Goal: Find specific page/section: Find specific page/section

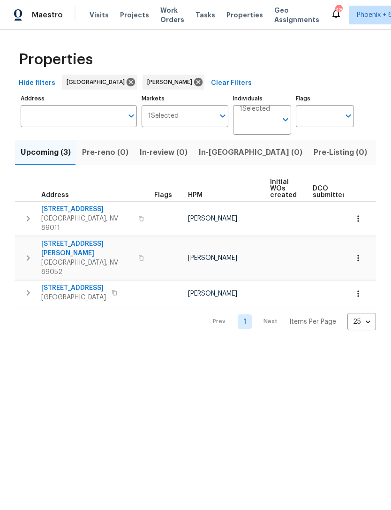
click at [362, 289] on icon "button" at bounding box center [358, 293] width 9 height 9
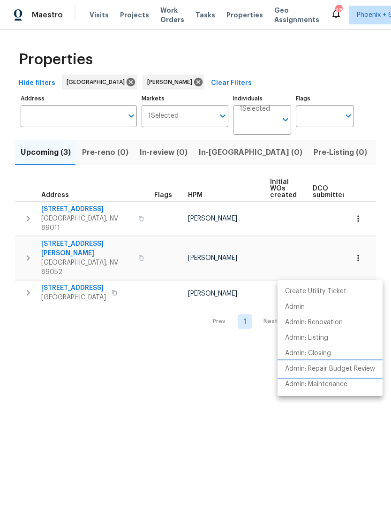
click at [344, 369] on p "Admin: Repair Budget Review" at bounding box center [330, 369] width 90 height 10
click at [329, 439] on div at bounding box center [195, 255] width 391 height 510
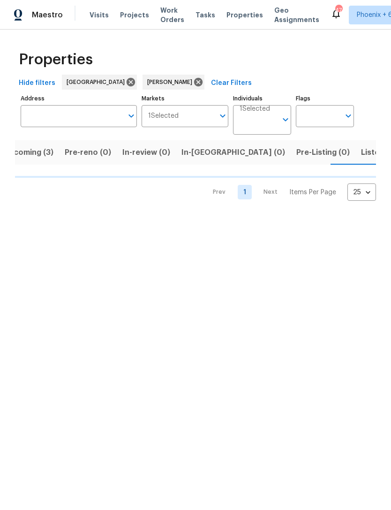
scroll to position [0, 18]
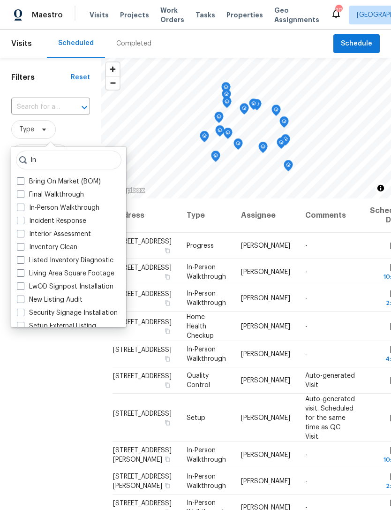
type input "In"
click at [76, 207] on label "In-Person Walkthrough" at bounding box center [58, 207] width 83 height 9
click at [23, 207] on input "In-Person Walkthrough" at bounding box center [20, 206] width 6 height 6
checkbox input "true"
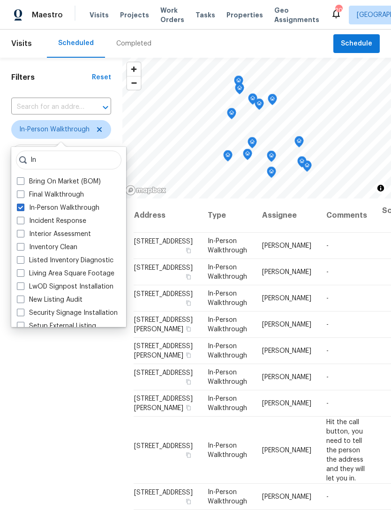
click at [24, 392] on div "Filters Reset ​ In-Person Walkthrough Assignee Scheduled Date" at bounding box center [61, 332] width 122 height 549
